Goal: Task Accomplishment & Management: Manage account settings

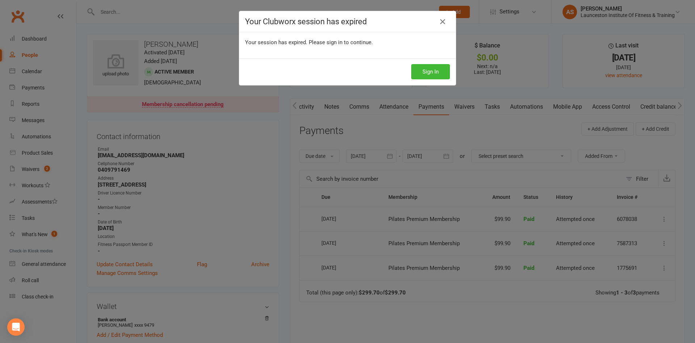
scroll to position [0, 0]
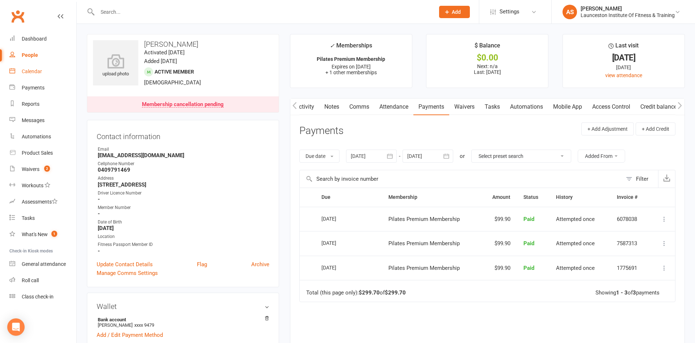
click at [35, 70] on div "Calendar" at bounding box center [32, 71] width 20 height 6
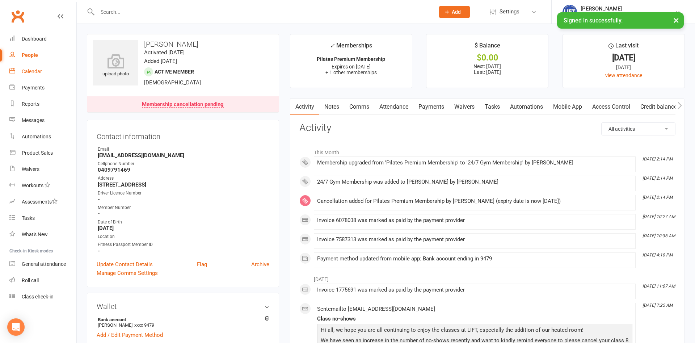
drag, startPoint x: 0, startPoint y: 0, endPoint x: 30, endPoint y: 71, distance: 76.5
click at [30, 71] on div "Calendar" at bounding box center [32, 71] width 20 height 6
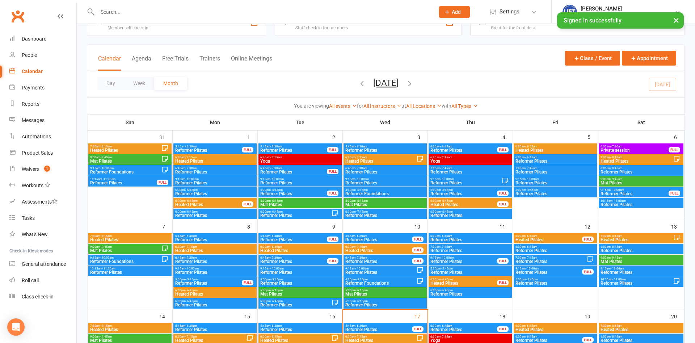
scroll to position [74, 0]
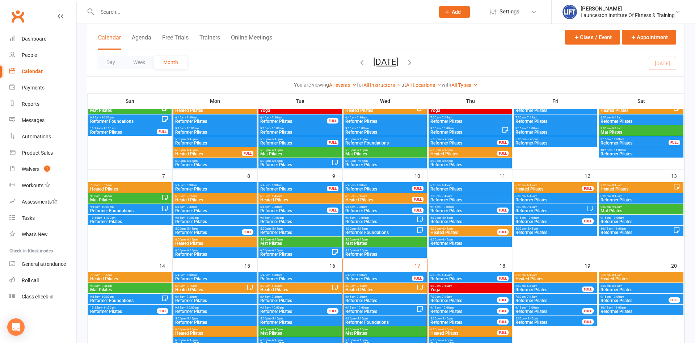
click at [629, 309] on span "Reformer Pilates" at bounding box center [641, 311] width 82 height 4
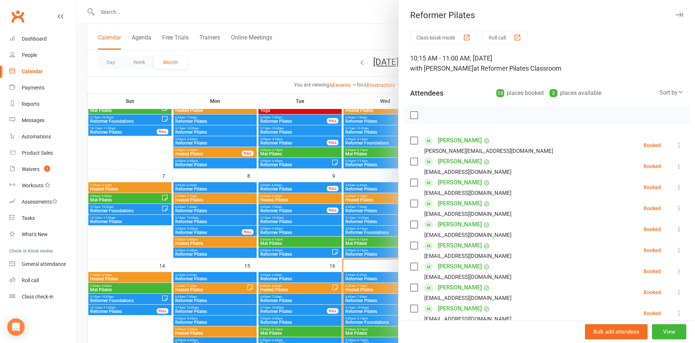
drag, startPoint x: 225, startPoint y: 206, endPoint x: 254, endPoint y: 209, distance: 28.7
click at [227, 206] on div at bounding box center [386, 171] width 618 height 343
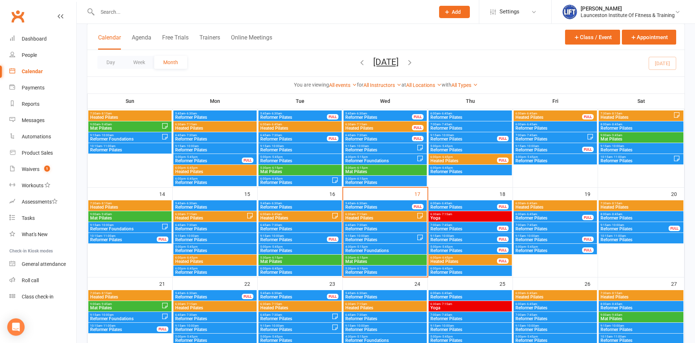
scroll to position [148, 0]
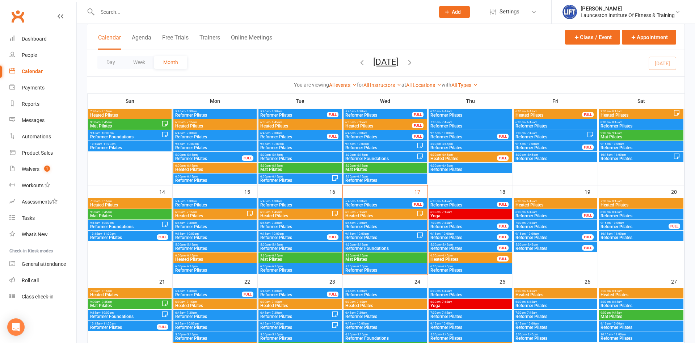
click at [629, 231] on div "10:15am - 11:00am Reformer Pilates" at bounding box center [641, 236] width 85 height 10
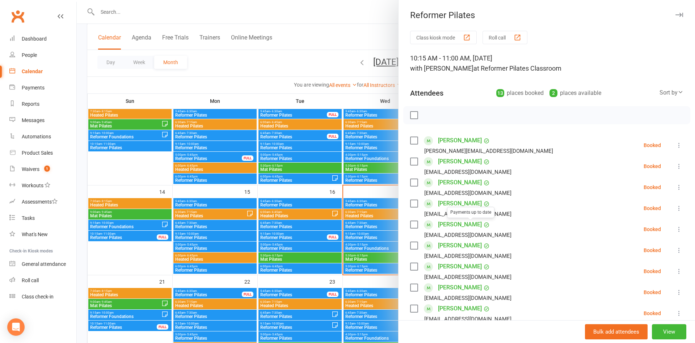
drag, startPoint x: 261, startPoint y: 223, endPoint x: 270, endPoint y: 223, distance: 9.0
click at [263, 223] on div at bounding box center [386, 171] width 618 height 343
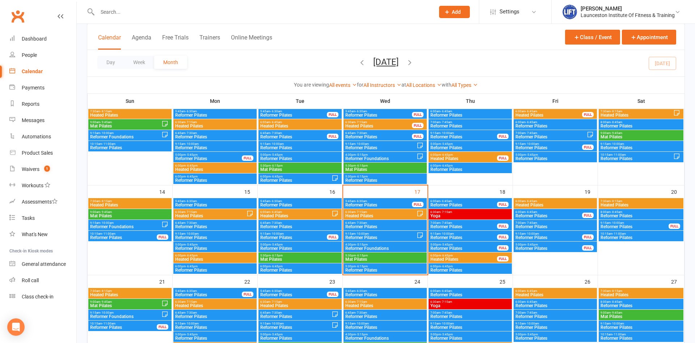
click at [649, 240] on div "10:15am - 11:00am Reformer Pilates" at bounding box center [641, 236] width 85 height 10
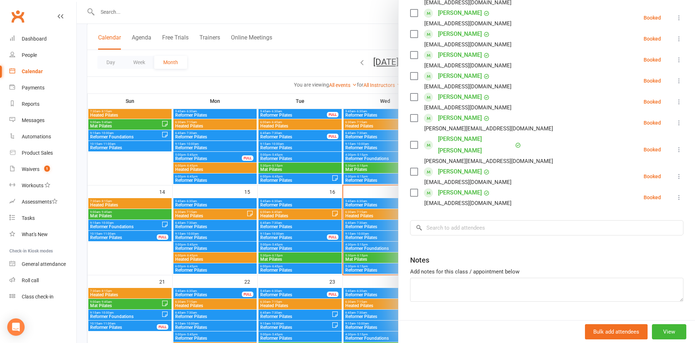
scroll to position [218, 0]
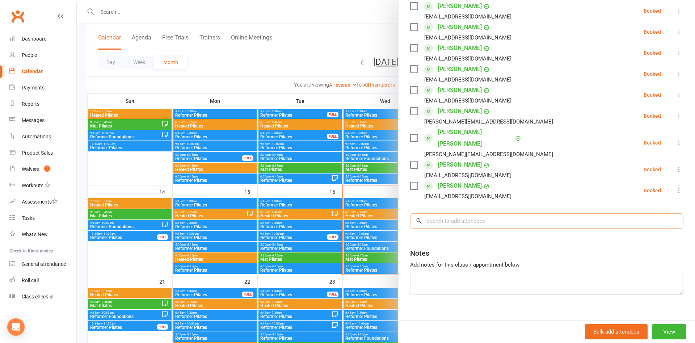
click at [468, 213] on input "search" at bounding box center [546, 220] width 273 height 15
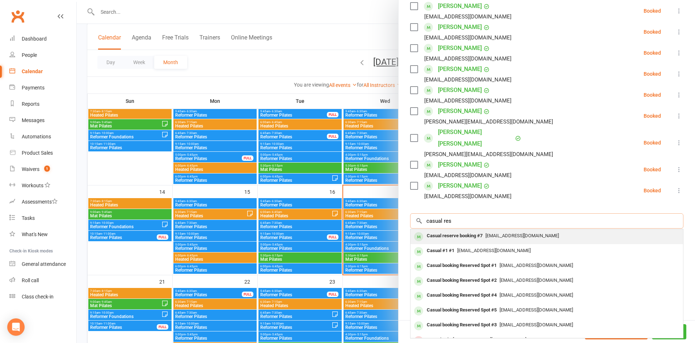
type input "casual res"
click at [482, 231] on div "Casual reserve booking #7" at bounding box center [455, 236] width 62 height 10
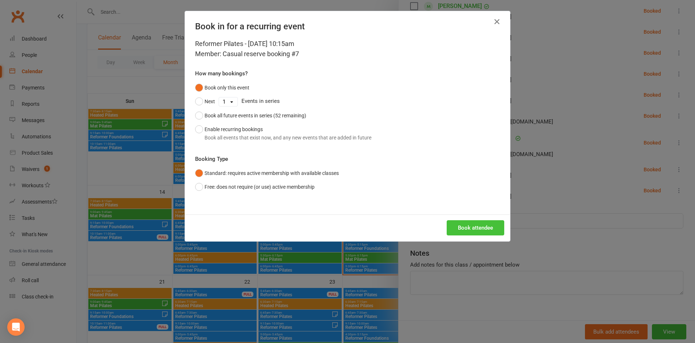
click at [459, 225] on button "Book attendee" at bounding box center [476, 227] width 58 height 15
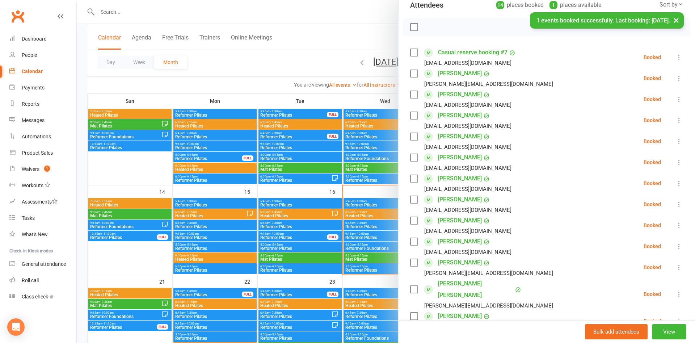
scroll to position [44, 0]
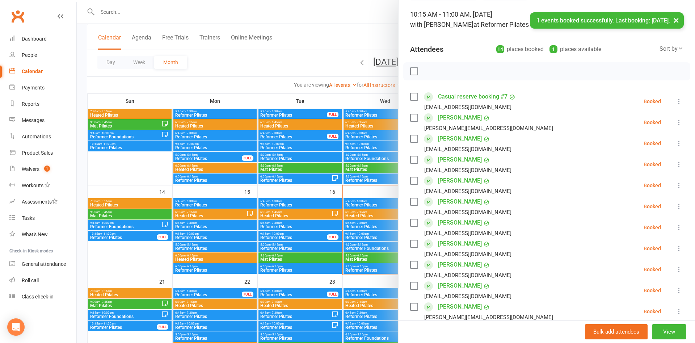
click at [477, 99] on link "Casual reserve booking #7" at bounding box center [472, 97] width 69 height 12
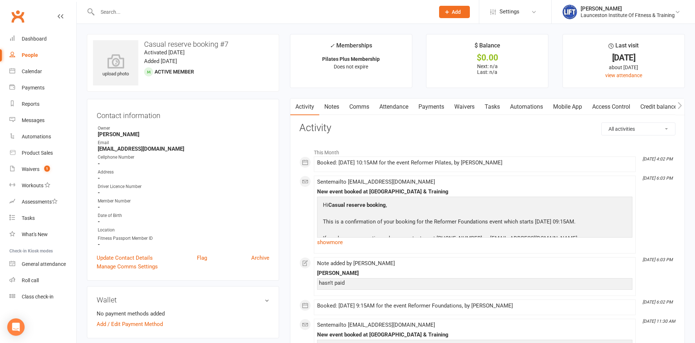
click at [333, 109] on link "Notes" at bounding box center [331, 106] width 25 height 17
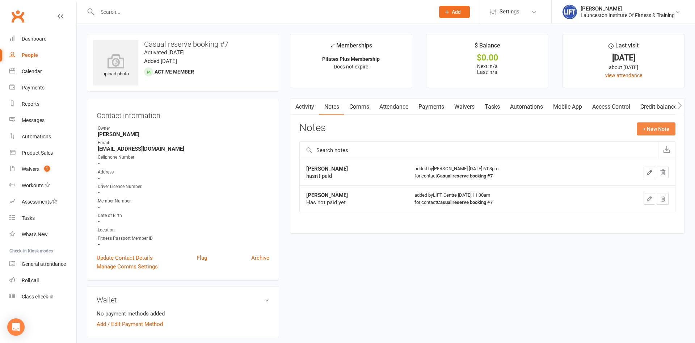
click at [655, 127] on button "+ New Note" at bounding box center [656, 128] width 39 height 13
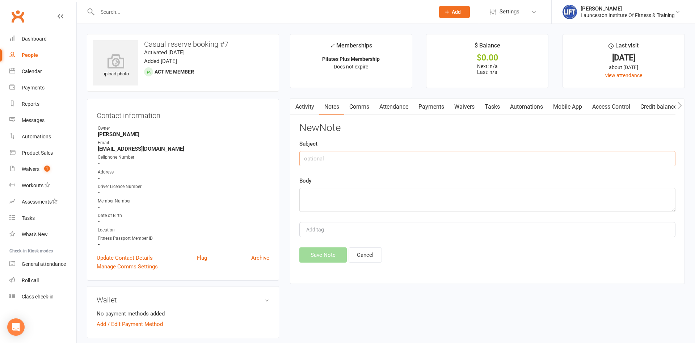
click at [372, 159] on input "text" at bounding box center [487, 158] width 376 height 15
type input "Tiana Kirkhope"
click at [382, 208] on textarea at bounding box center [487, 200] width 376 height 24
type textarea "Hasn't Paid"
click at [304, 262] on button "Save Note" at bounding box center [322, 254] width 47 height 15
